Goal: Navigation & Orientation: Find specific page/section

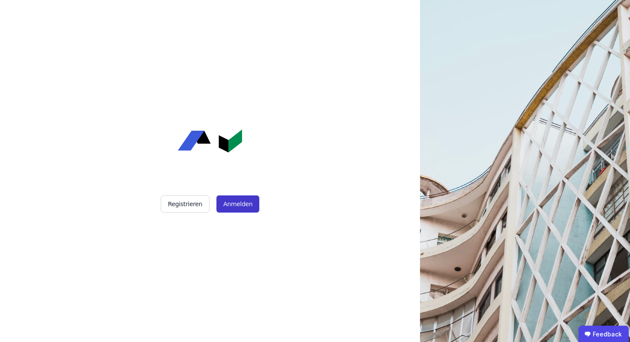
click at [236, 202] on button "Anmelden" at bounding box center [237, 203] width 43 height 17
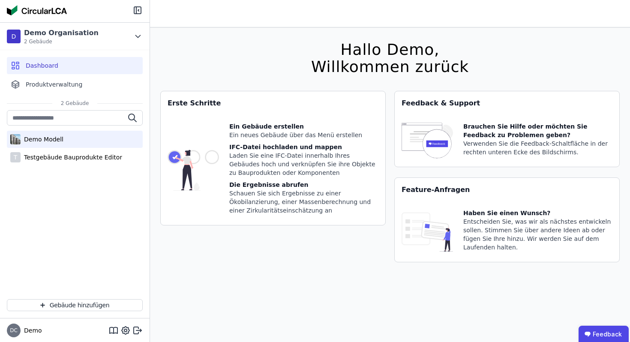
click at [55, 136] on div "Demo Modell" at bounding box center [42, 139] width 43 height 9
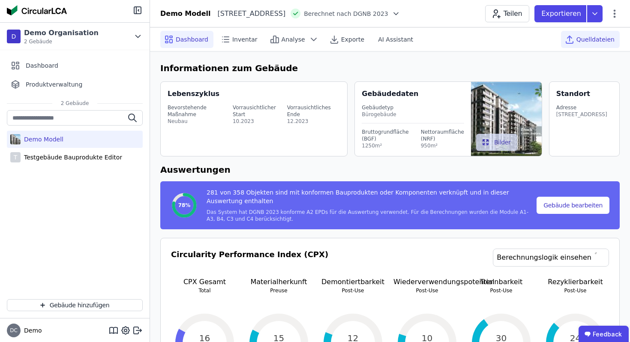
click at [588, 38] on span "Quelldateien" at bounding box center [595, 39] width 38 height 9
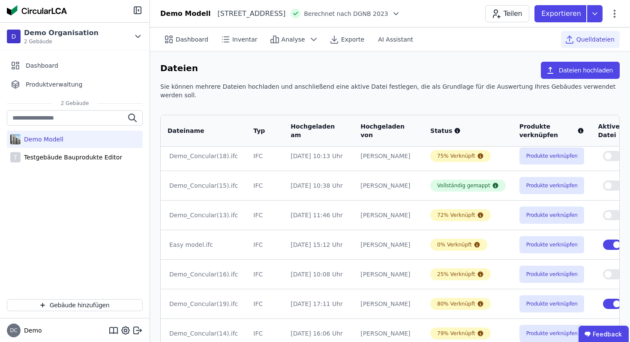
scroll to position [66, 0]
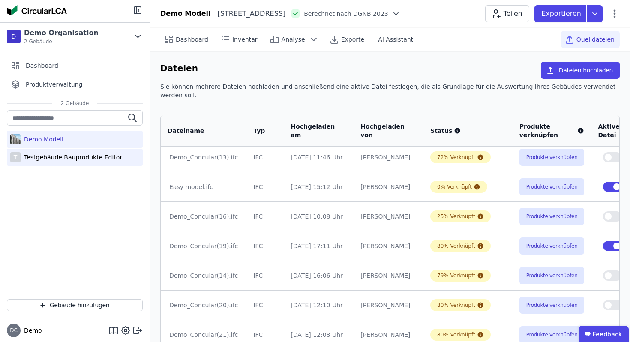
click at [92, 159] on div "Testgebäude Bauprodukte Editor" at bounding box center [72, 157] width 102 height 9
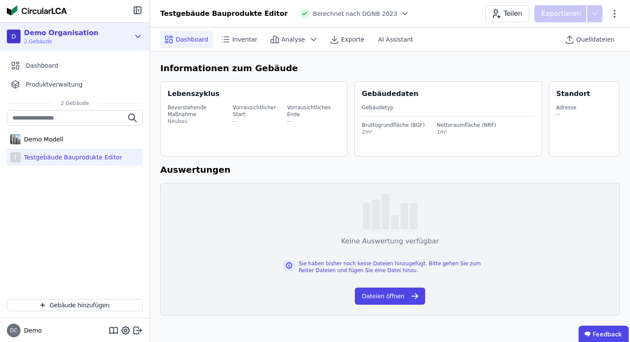
click at [95, 36] on div "D Demo Organisation 2 Gebäude" at bounding box center [68, 36] width 123 height 17
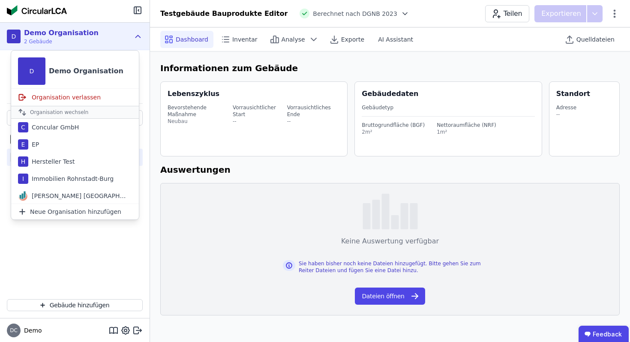
click at [12, 332] on span "DC" at bounding box center [14, 330] width 8 height 5
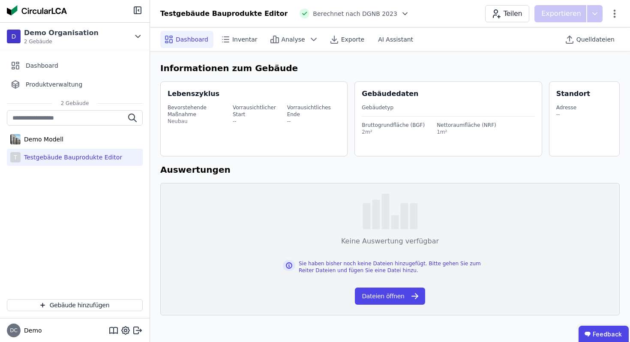
click at [27, 330] on span "Demo" at bounding box center [31, 330] width 21 height 9
click at [136, 330] on icon at bounding box center [137, 330] width 10 height 10
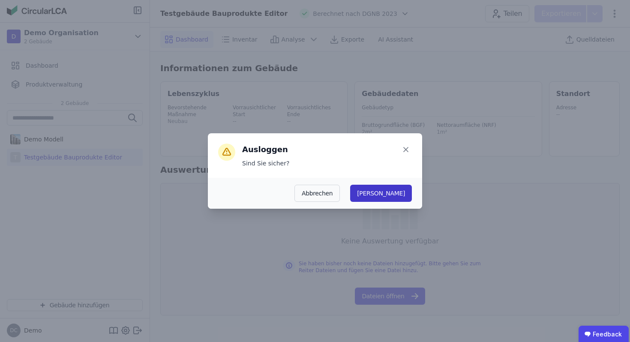
click at [404, 190] on button "[PERSON_NAME]" at bounding box center [381, 193] width 62 height 17
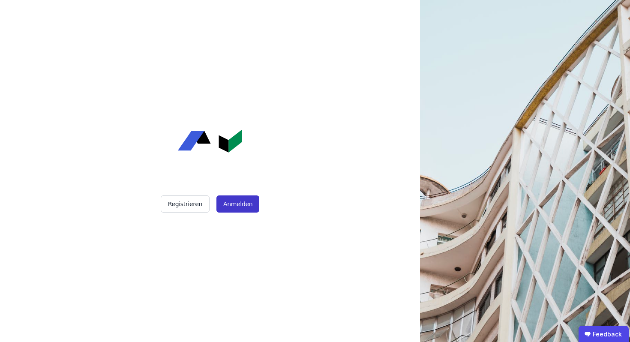
click at [235, 201] on button "Anmelden" at bounding box center [237, 203] width 43 height 17
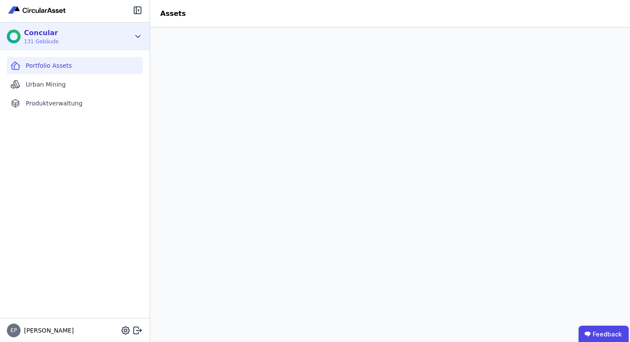
click at [69, 38] on div "Concular 131 Gebäude" at bounding box center [68, 36] width 123 height 17
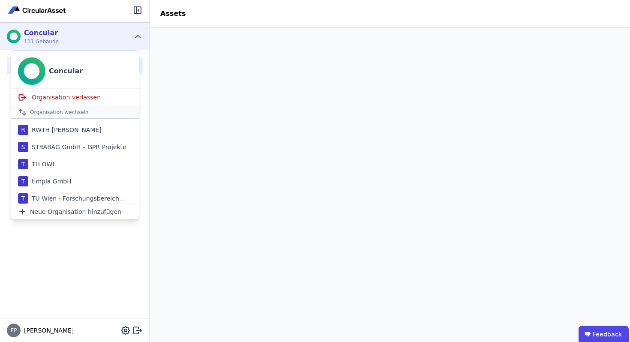
scroll to position [704, 0]
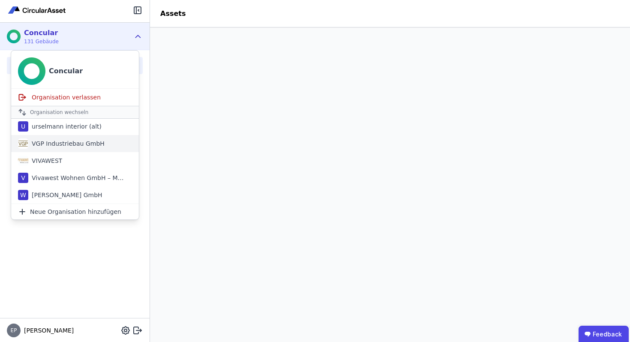
click at [73, 144] on div "VGP Industriebau GmbH" at bounding box center [66, 143] width 76 height 9
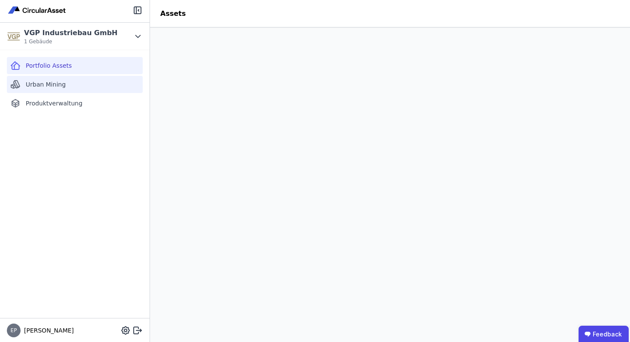
click at [68, 84] on div "Urban Mining" at bounding box center [75, 84] width 136 height 17
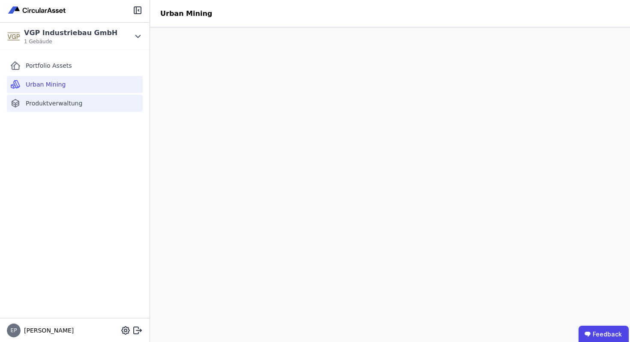
click at [84, 103] on div "Produktverwaltung" at bounding box center [75, 103] width 136 height 17
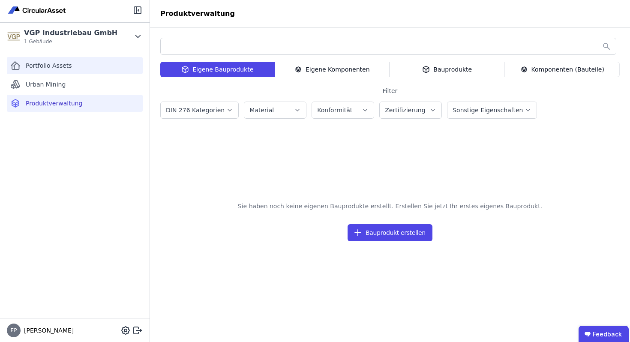
click at [76, 61] on div "Portfolio Assets" at bounding box center [75, 65] width 136 height 17
